Goal: Browse casually: Explore the website without a specific task or goal

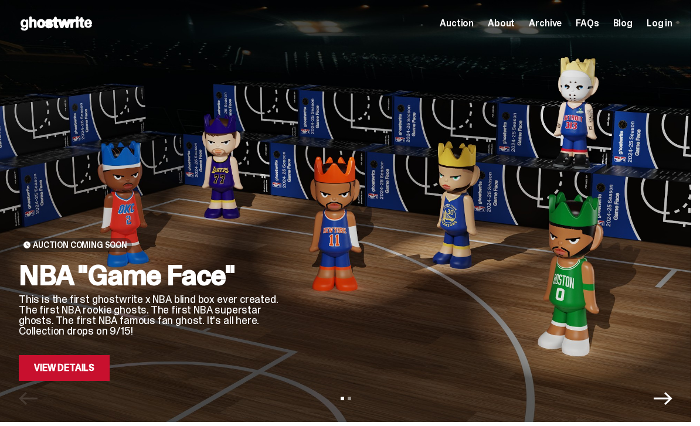
click at [50, 366] on link "View Details" at bounding box center [64, 368] width 91 height 26
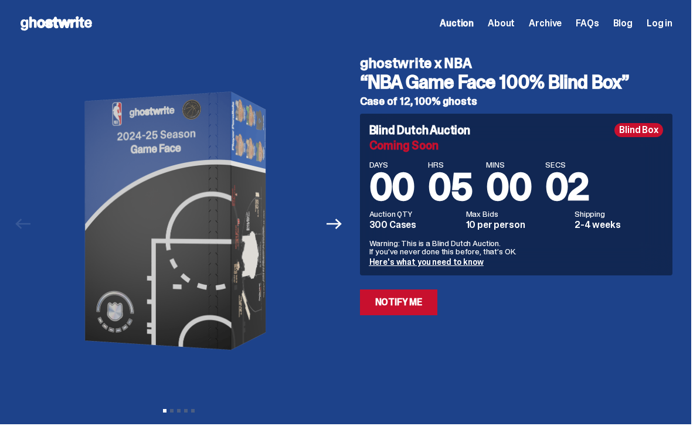
click at [347, 224] on button "Next" at bounding box center [335, 224] width 26 height 26
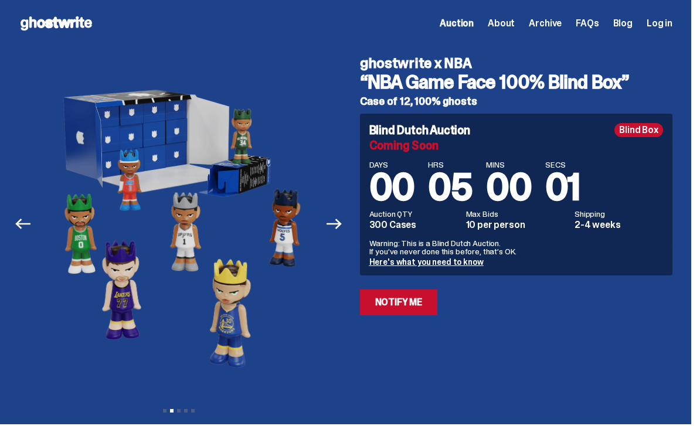
click at [348, 225] on button "Next" at bounding box center [335, 224] width 26 height 26
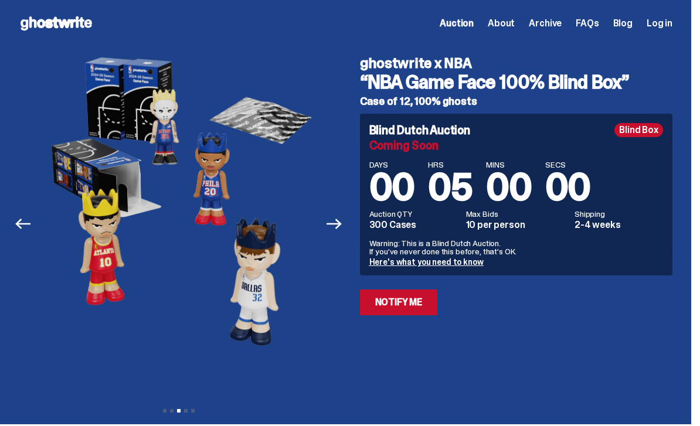
click at [348, 219] on button "Next" at bounding box center [335, 224] width 26 height 26
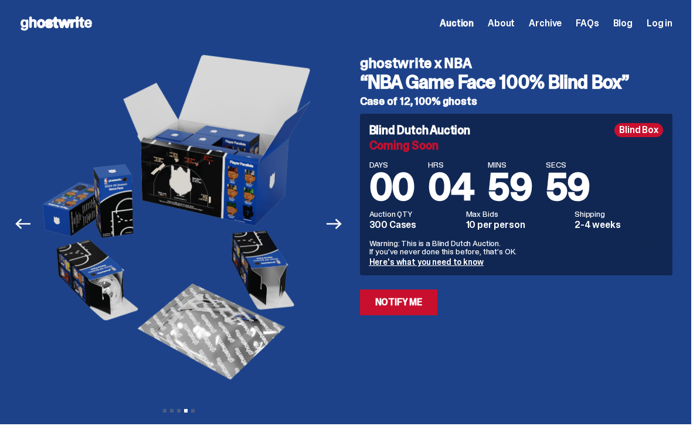
click at [38, 14] on icon at bounding box center [56, 23] width 75 height 19
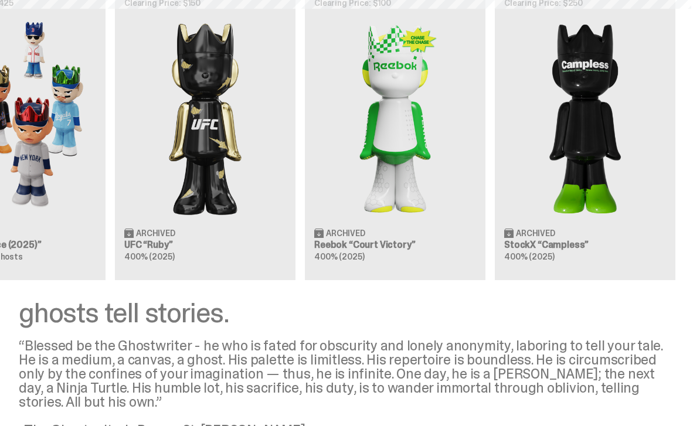
scroll to position [0, 470]
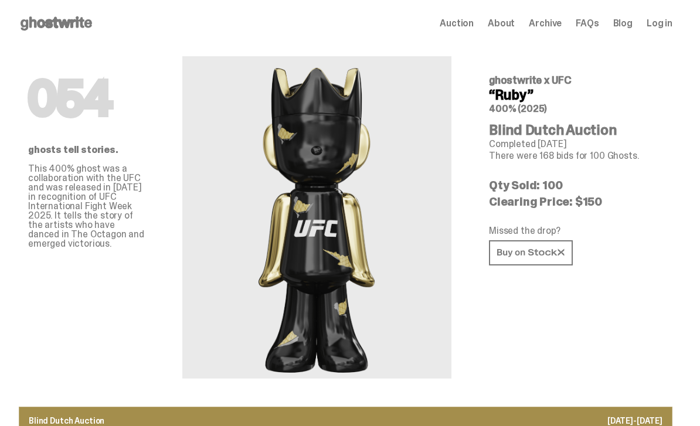
click at [42, 23] on icon at bounding box center [56, 23] width 75 height 19
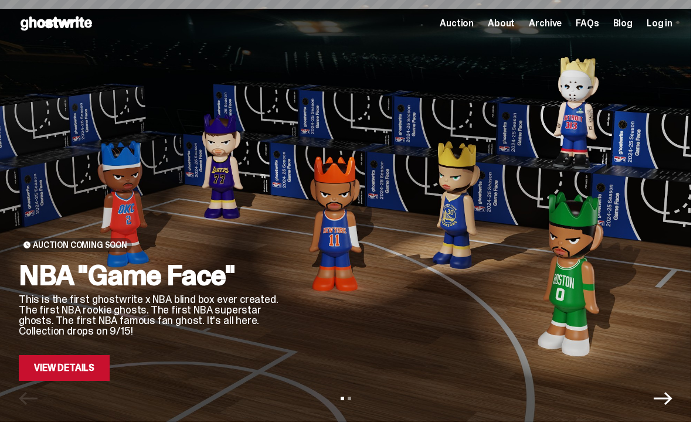
scroll to position [1096, 0]
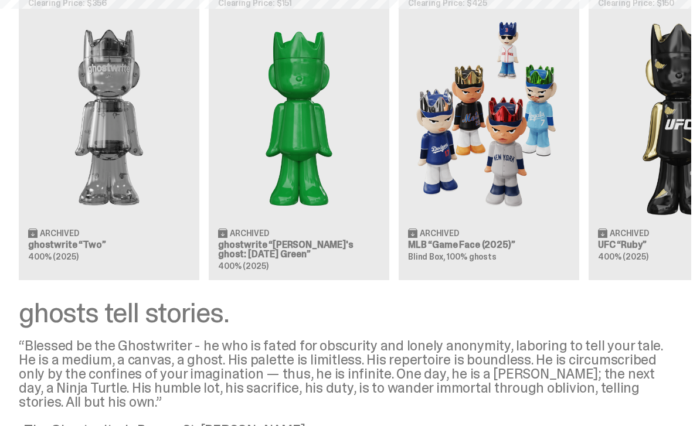
scroll to position [765, 0]
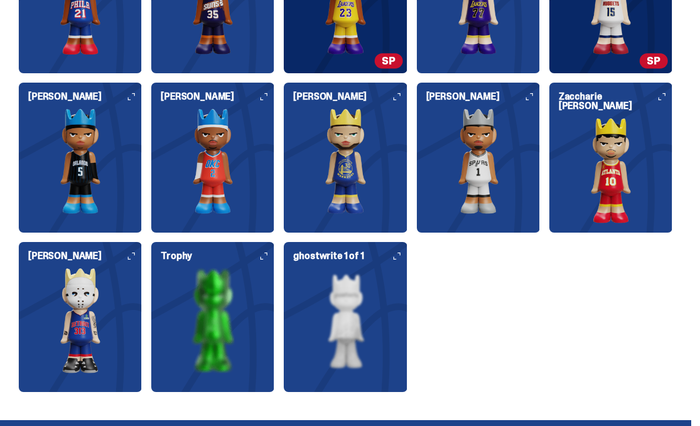
scroll to position [1588, 0]
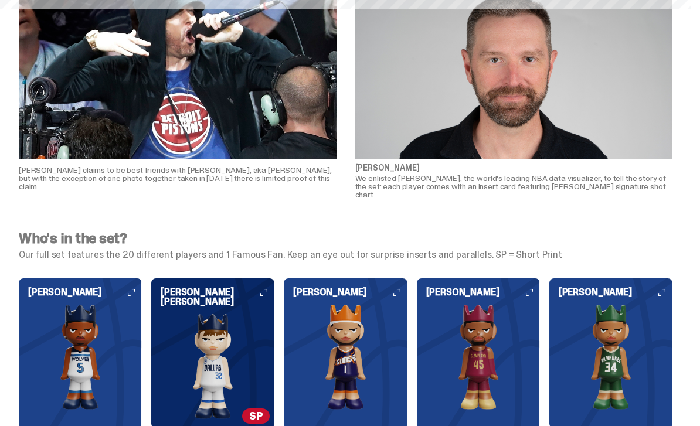
scroll to position [765, 0]
